Goal: Task Accomplishment & Management: Complete application form

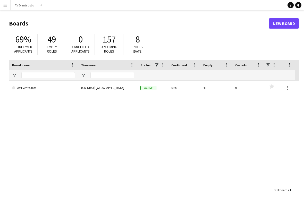
click at [110, 88] on div "(GMT/BST) [GEOGRAPHIC_DATA]" at bounding box center [107, 88] width 59 height 14
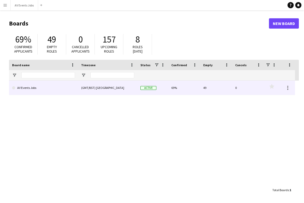
click at [83, 86] on div "(GMT/BST) [GEOGRAPHIC_DATA]" at bounding box center [107, 88] width 59 height 14
click at [56, 87] on link "AV Events Jobs" at bounding box center [43, 88] width 63 height 14
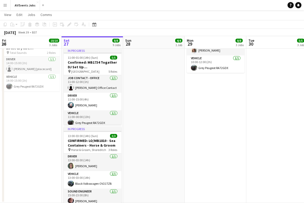
scroll to position [183, 0]
click at [103, 138] on h3 "CONFIRMED: LO/MB1810 - Sea Containers - Horse & Groom" at bounding box center [93, 142] width 58 height 9
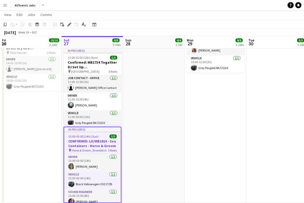
click at [70, 23] on icon "Edit" at bounding box center [69, 24] width 4 height 4
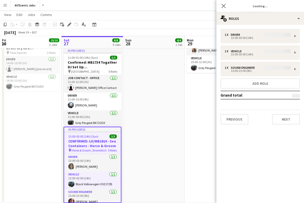
type input "**********"
click at [289, 117] on button "Next" at bounding box center [286, 119] width 28 height 10
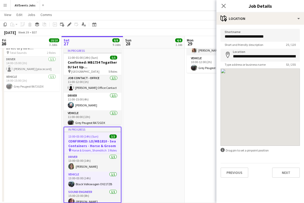
click at [289, 175] on button "Next" at bounding box center [286, 172] width 28 height 10
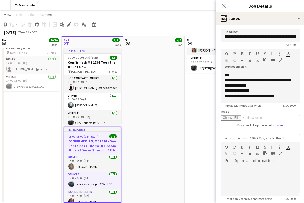
scroll to position [0, 0]
click at [223, 8] on app-icon "Close pop-in" at bounding box center [223, 6] width 6 height 6
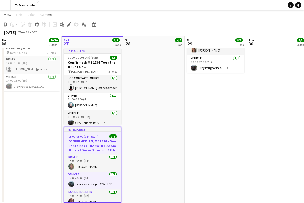
click at [69, 24] on icon at bounding box center [69, 24] width 3 height 3
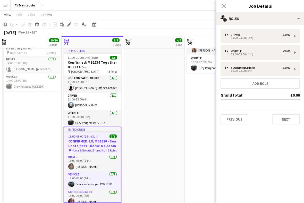
click at [266, 81] on button "Add role" at bounding box center [259, 83] width 79 height 10
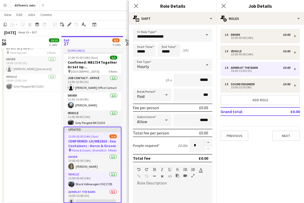
click at [202, 36] on span at bounding box center [206, 35] width 11 height 12
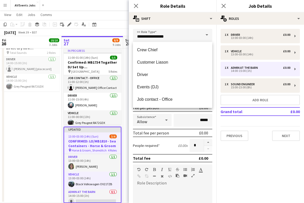
scroll to position [70, 0]
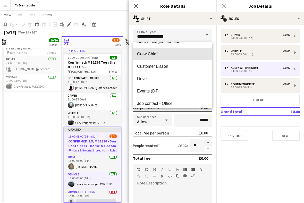
click at [189, 55] on span "Crew Chief" at bounding box center [172, 53] width 71 height 5
type input "**********"
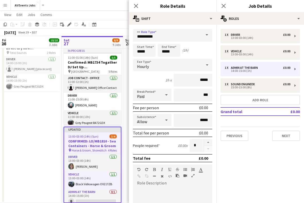
scroll to position [0, 0]
click at [143, 51] on input "*****" at bounding box center [144, 50] width 23 height 13
click at [138, 42] on div at bounding box center [139, 41] width 10 height 5
type input "*****"
click at [167, 54] on input "*****" at bounding box center [169, 50] width 23 height 13
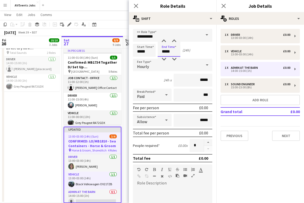
click at [161, 41] on div at bounding box center [164, 41] width 10 height 5
type input "*****"
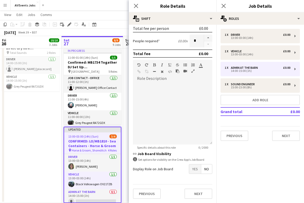
scroll to position [106, 0]
click at [151, 193] on button "Previous" at bounding box center [147, 193] width 28 height 10
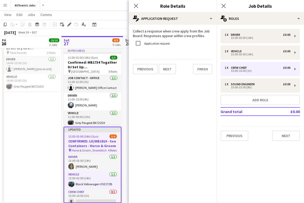
scroll to position [0, 0]
click at [207, 73] on button "Finish" at bounding box center [202, 69] width 19 height 10
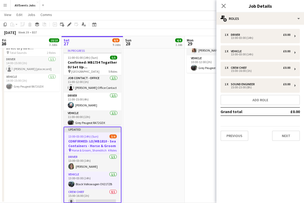
click at [225, 5] on icon "Close pop-in" at bounding box center [223, 6] width 4 height 4
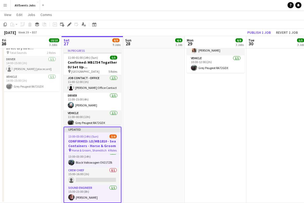
scroll to position [22, 0]
click at [107, 167] on app-card-role "Crew Chief 0/1 15:00-16:00 (1h) single-neutral-actions" at bounding box center [92, 176] width 57 height 18
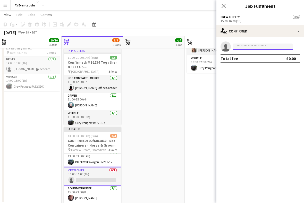
click at [261, 48] on input at bounding box center [263, 47] width 60 height 6
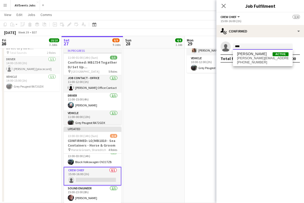
type input "****"
click at [261, 59] on span "[PERSON_NAME][EMAIL_ADDRESS][DOMAIN_NAME]" at bounding box center [262, 58] width 51 height 4
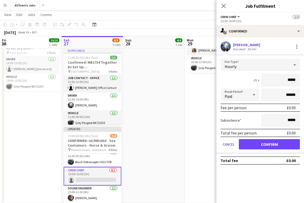
click at [280, 143] on button "Confirm" at bounding box center [269, 144] width 61 height 10
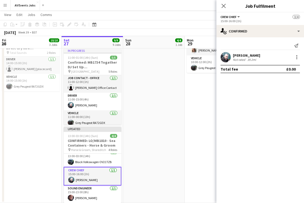
click at [224, 7] on icon at bounding box center [223, 6] width 4 height 4
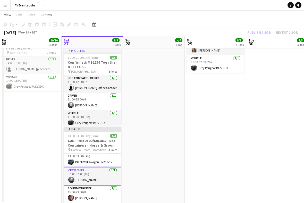
click at [106, 138] on h3 "CONFIRMED: LO/MB1810 - Sea Containers - Horse & Groom" at bounding box center [93, 142] width 58 height 9
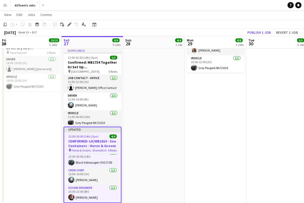
click at [261, 30] on button "Publish 1 job" at bounding box center [259, 32] width 28 height 7
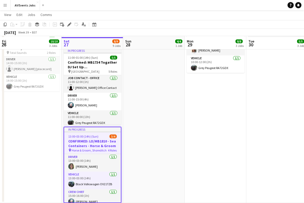
scroll to position [183, 0]
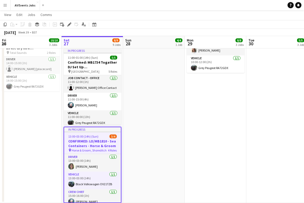
click at [4, 7] on app-icon "Menu" at bounding box center [5, 5] width 4 height 4
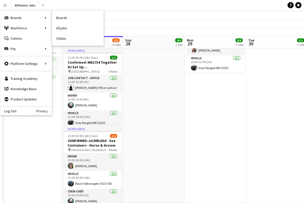
click at [80, 17] on link "Boards" at bounding box center [77, 18] width 51 height 10
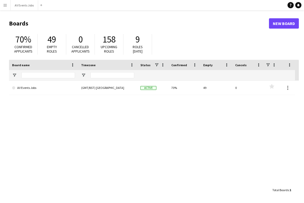
click at [71, 85] on link "AV Events Jobs" at bounding box center [43, 88] width 63 height 14
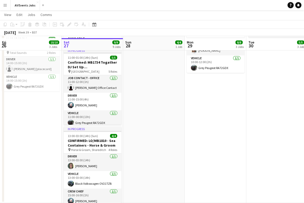
scroll to position [183, 0]
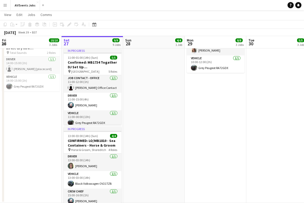
click at [105, 138] on h3 "CONFIRMED: LO/MB1810 - Sea Containers - Horse & Groom" at bounding box center [93, 142] width 58 height 9
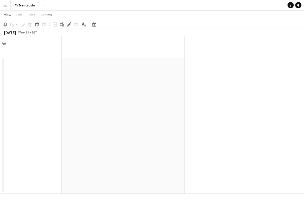
scroll to position [0, 0]
